Goal: Transaction & Acquisition: Purchase product/service

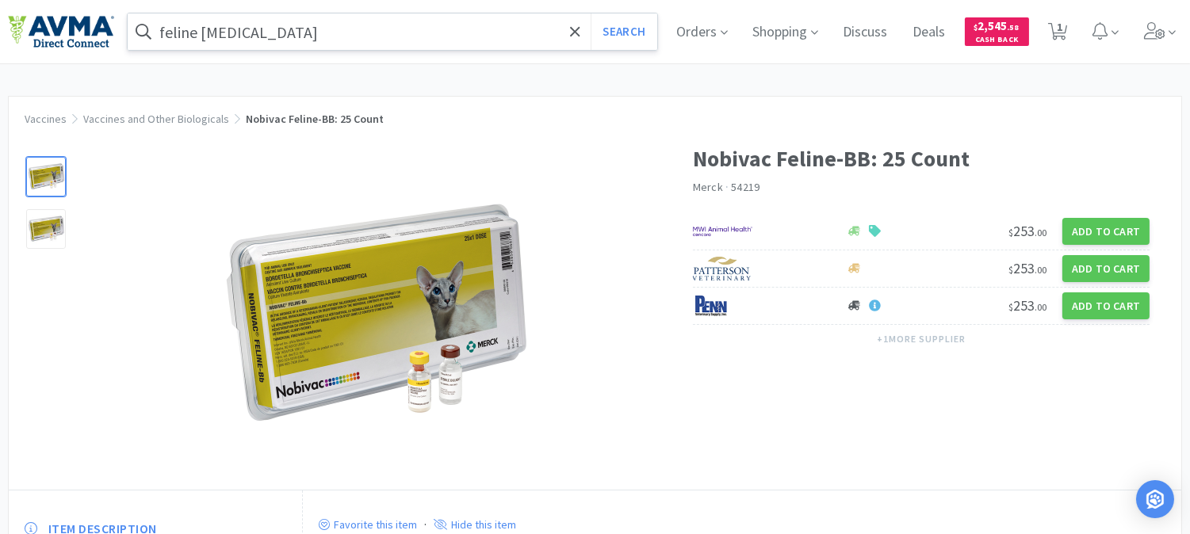
click at [290, 42] on input "feline [MEDICAL_DATA]" at bounding box center [392, 31] width 529 height 36
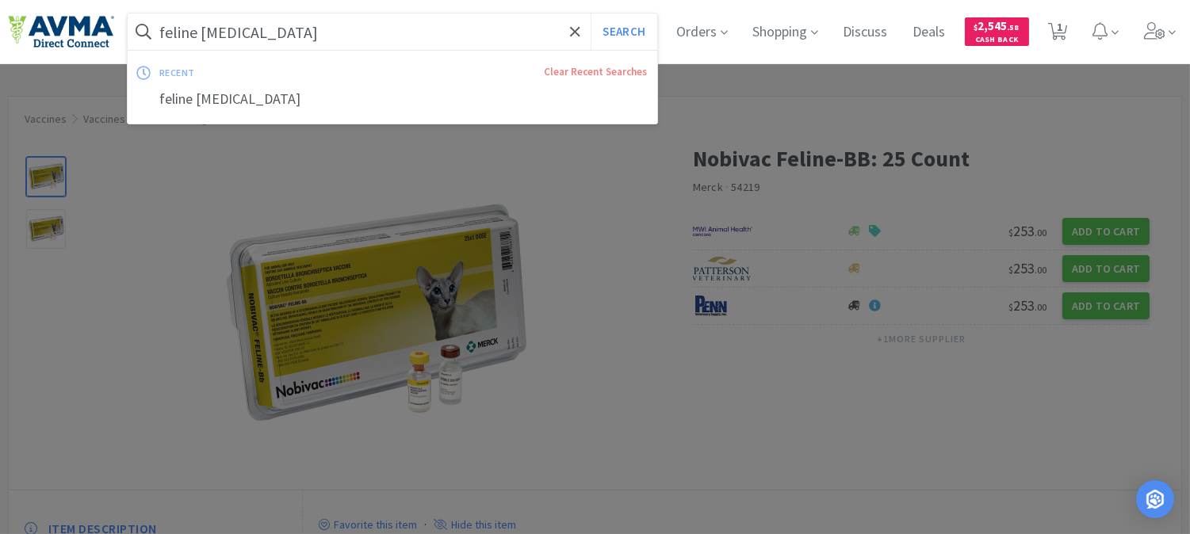
paste input "OPX6200"
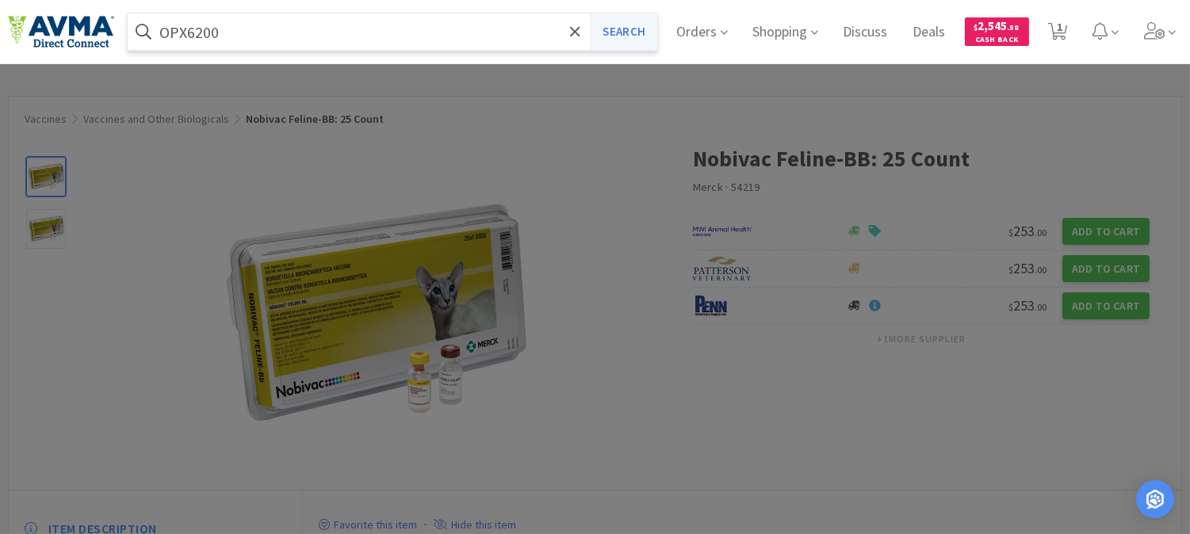
type input "OPX6200"
click at [646, 21] on button "Search" at bounding box center [624, 31] width 66 height 36
select select "1"
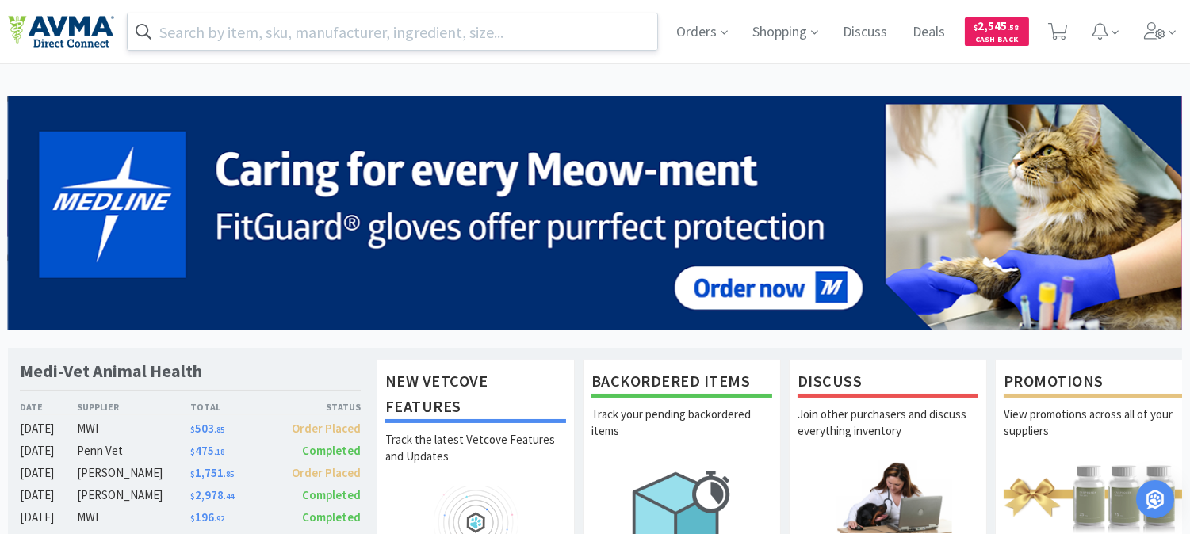
click at [388, 34] on input "text" at bounding box center [392, 31] width 529 height 36
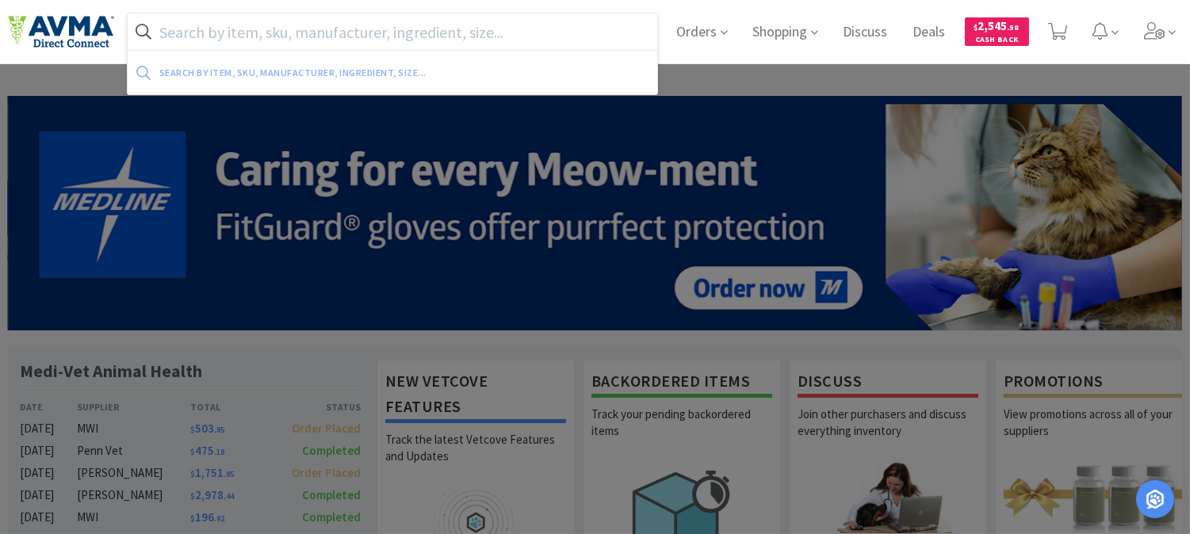
paste input "OPX6200"
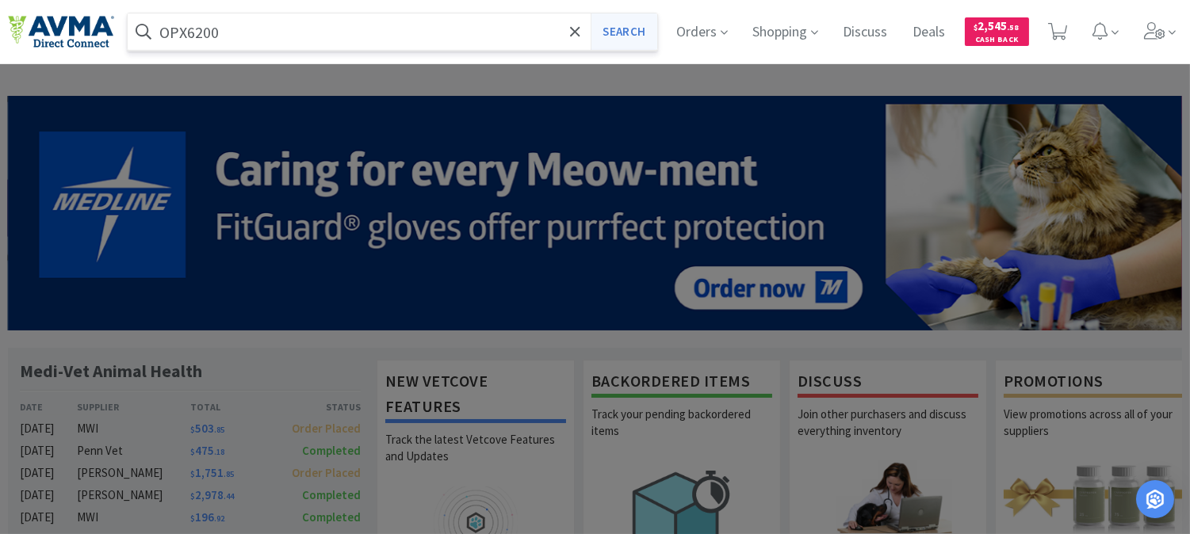
type input "OPX6200"
click at [611, 32] on button "Search" at bounding box center [624, 31] width 66 height 36
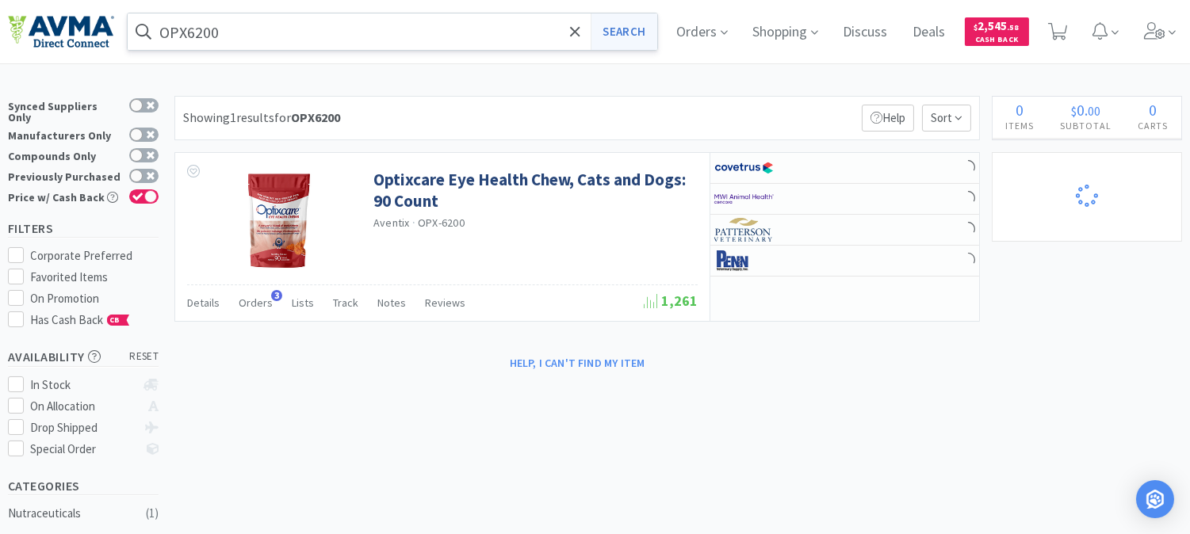
select select "1"
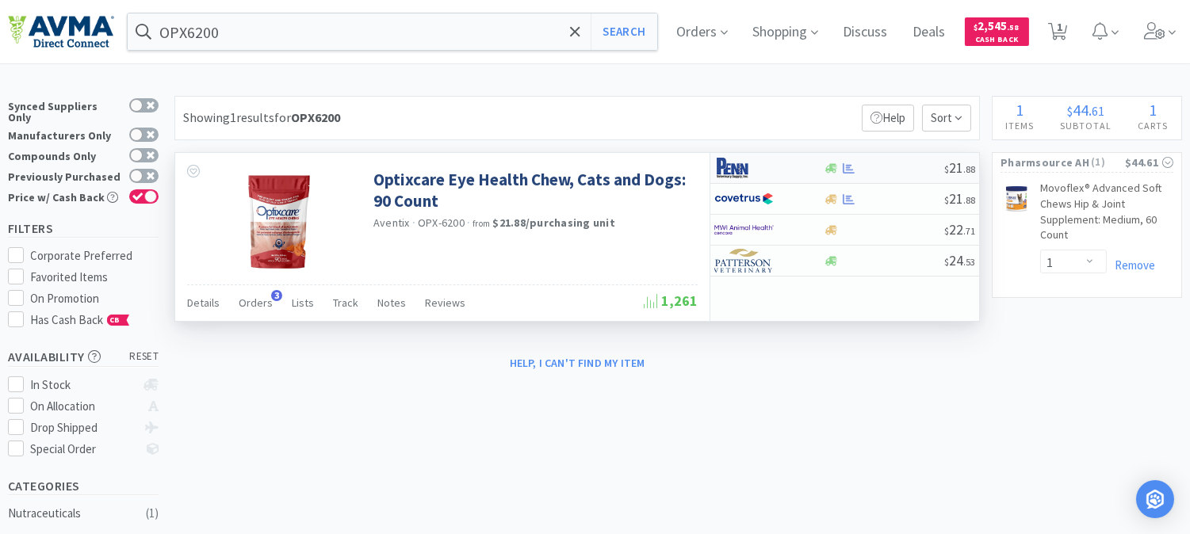
click at [722, 168] on img at bounding box center [743, 168] width 59 height 24
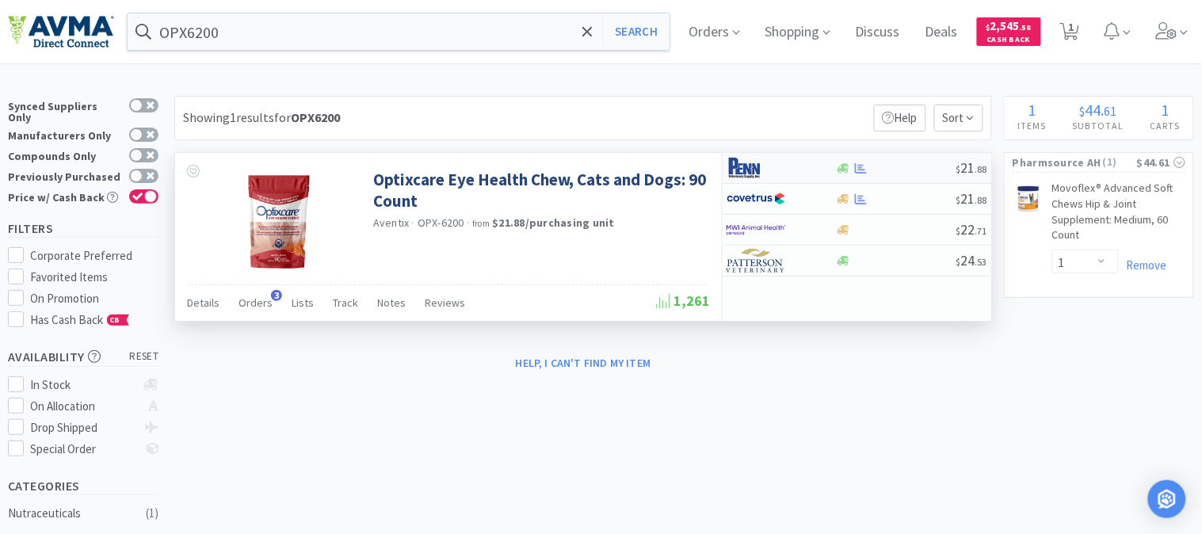
select select "1"
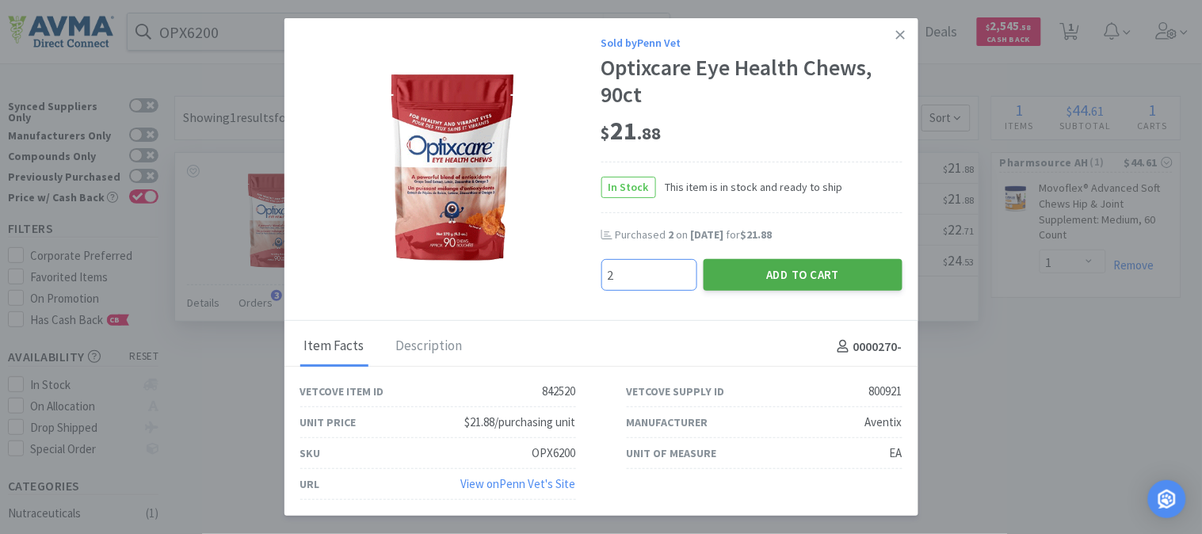
type input "2"
click at [795, 267] on button "Add to Cart" at bounding box center [803, 275] width 199 height 32
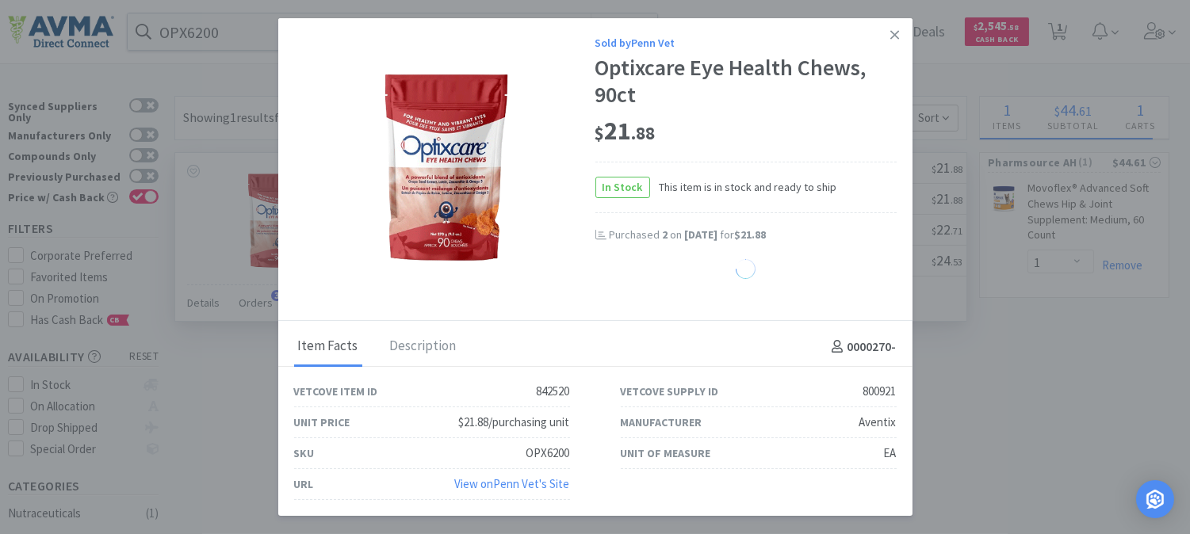
select select "2"
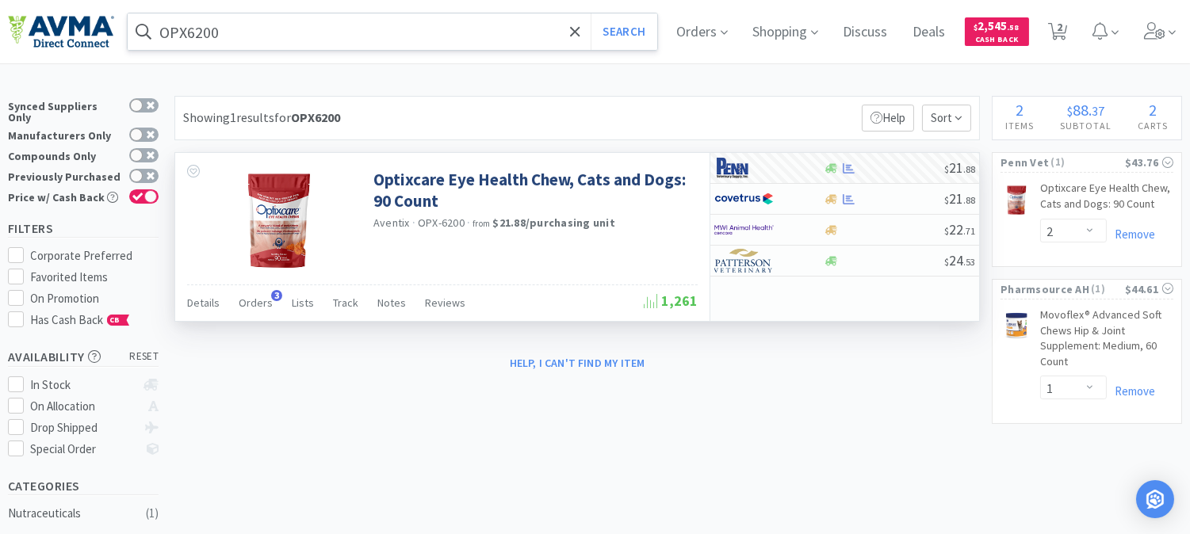
click at [279, 25] on input "OPX6200" at bounding box center [392, 31] width 529 height 36
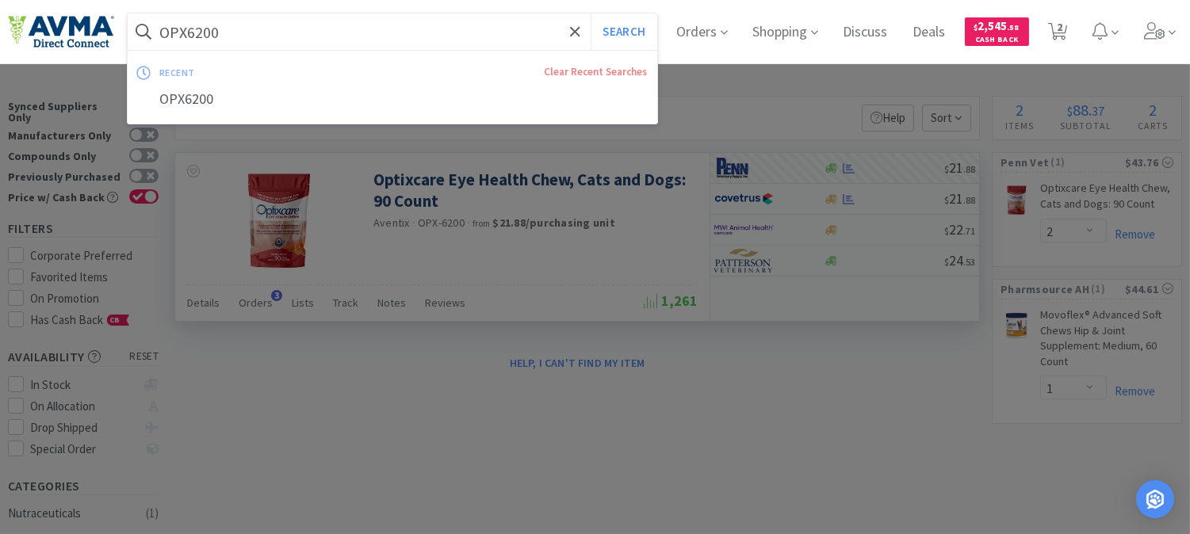
paste input "078826131"
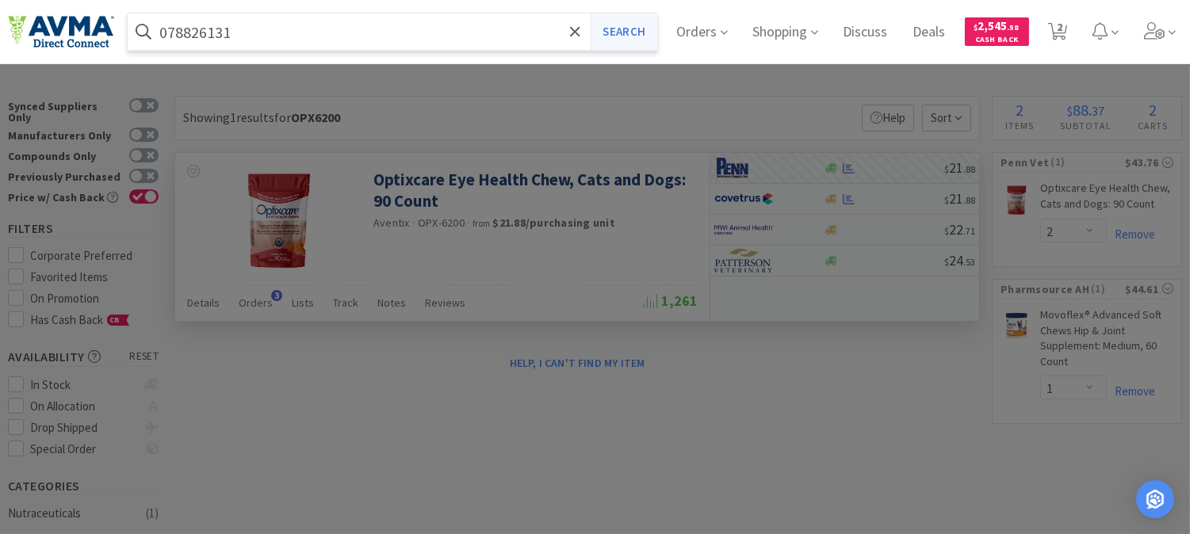
type input "078826131"
click at [645, 29] on button "Search" at bounding box center [624, 31] width 66 height 36
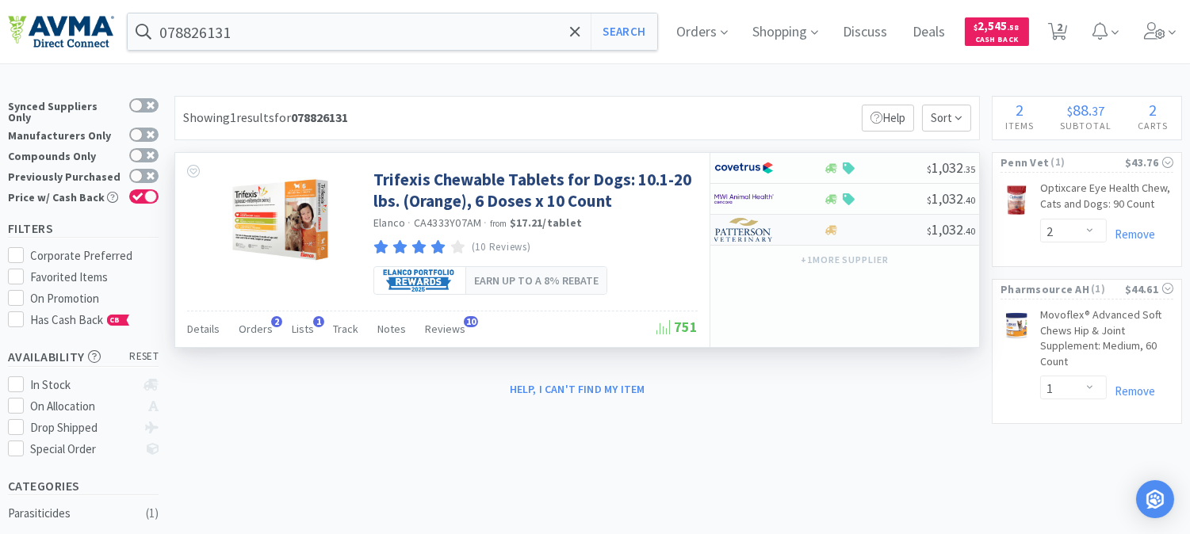
click at [758, 231] on img at bounding box center [743, 230] width 59 height 24
select select "1"
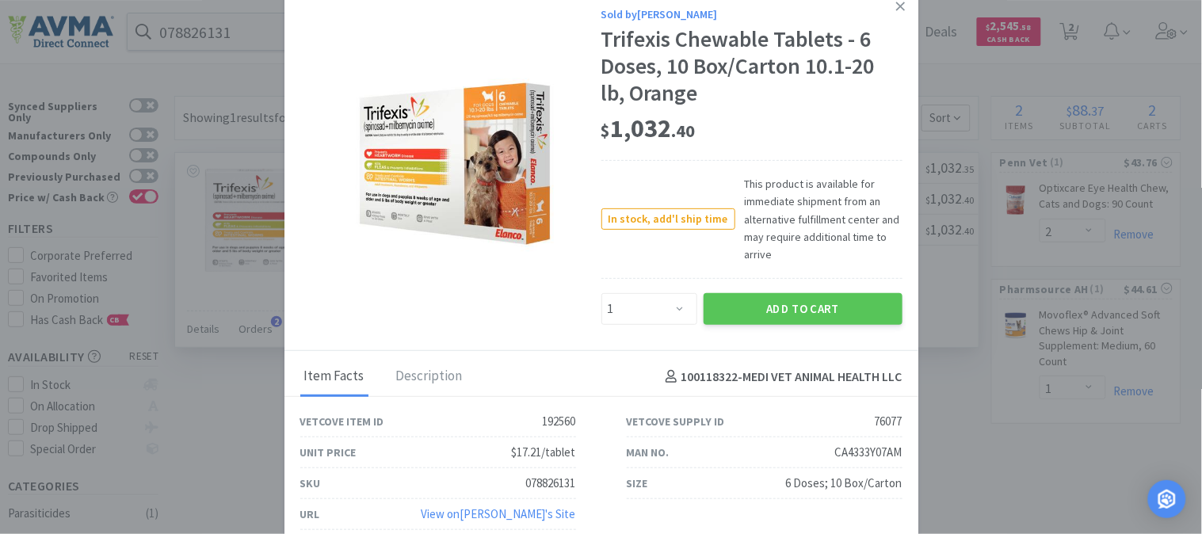
scroll to position [1, 0]
click at [866, 449] on div "CA4333Y07AM" at bounding box center [868, 451] width 67 height 19
copy div "CA4333Y07AM"
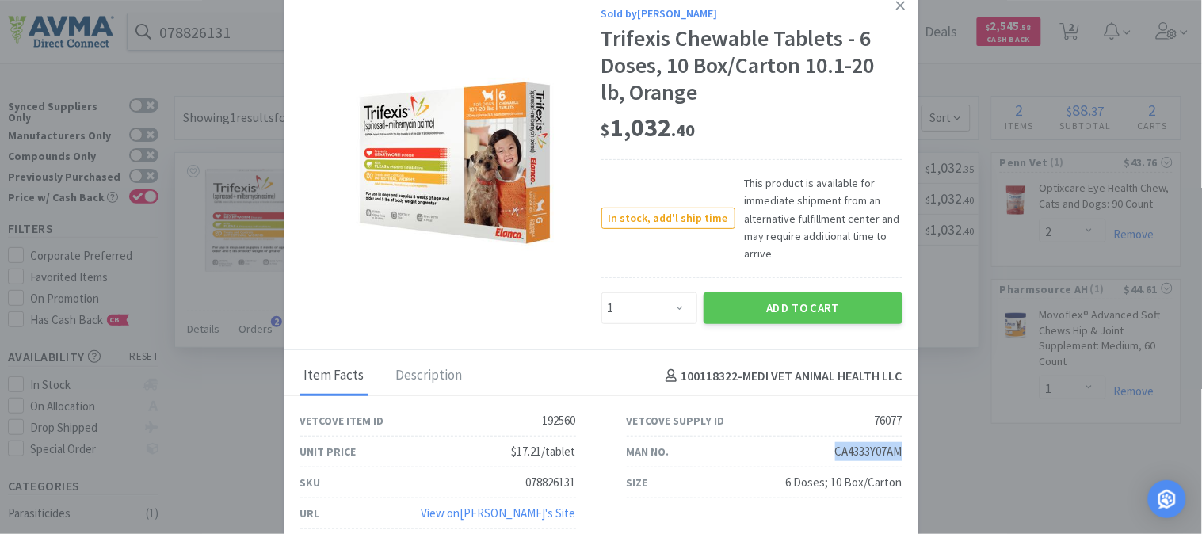
click at [793, 447] on div "Man No. CA4333Y07AM" at bounding box center [765, 452] width 276 height 31
click at [849, 450] on div "CA4333Y07AM" at bounding box center [868, 451] width 67 height 19
click at [549, 480] on div "078826131" at bounding box center [551, 482] width 50 height 19
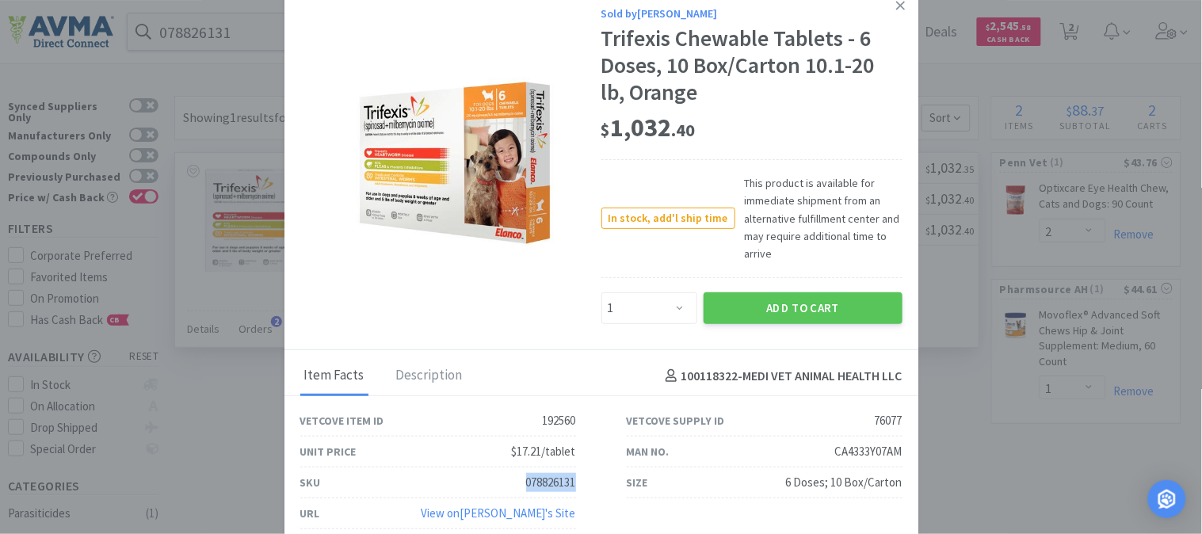
copy div "078826131"
